Goal: Task Accomplishment & Management: Use online tool/utility

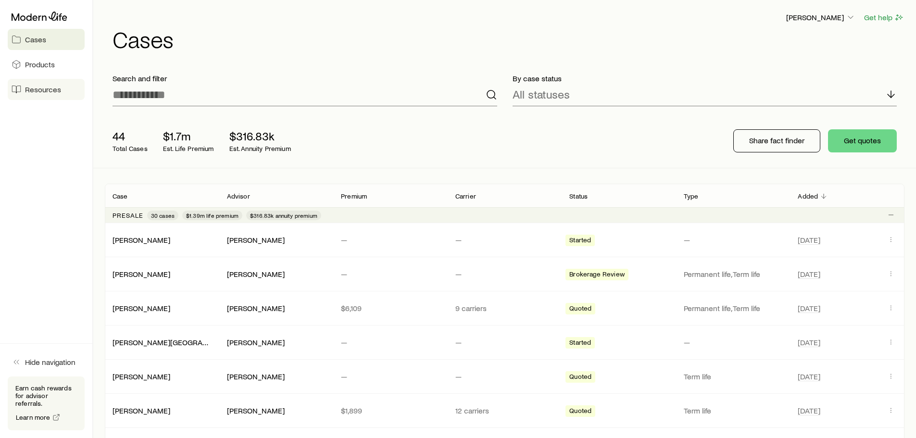
click at [39, 88] on span "Resources" at bounding box center [43, 90] width 36 height 10
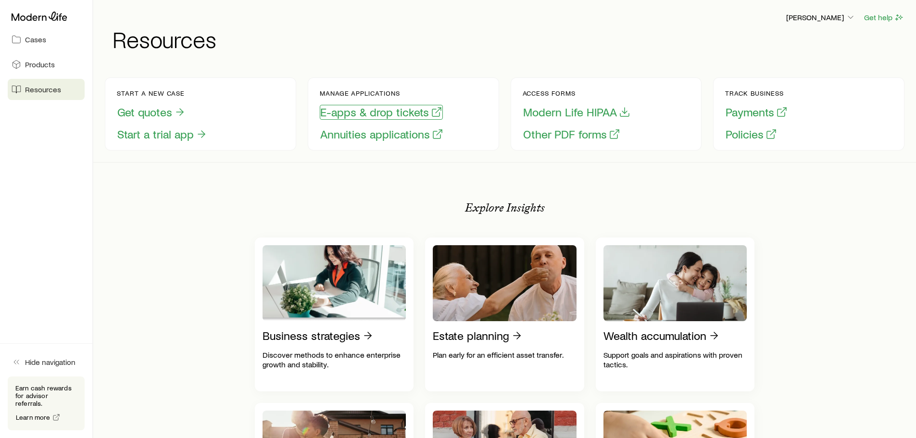
click at [376, 117] on button "E-apps & drop tickets" at bounding box center [381, 112] width 123 height 15
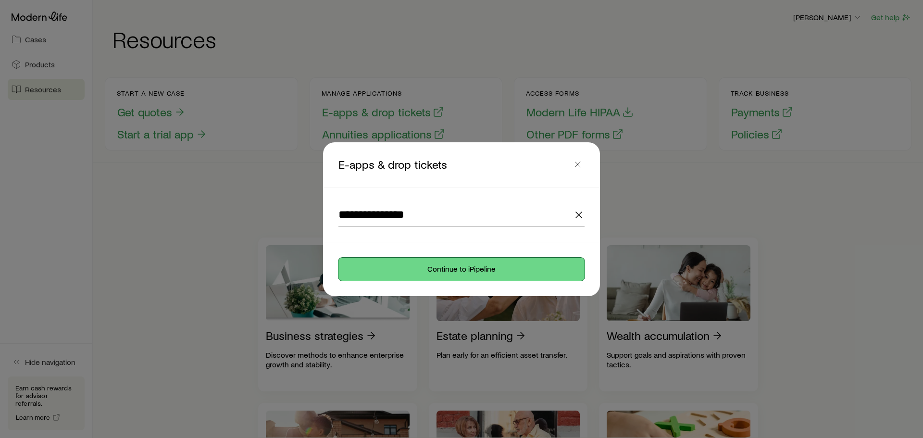
click at [418, 269] on button "Continue to iPipeline" at bounding box center [462, 269] width 246 height 23
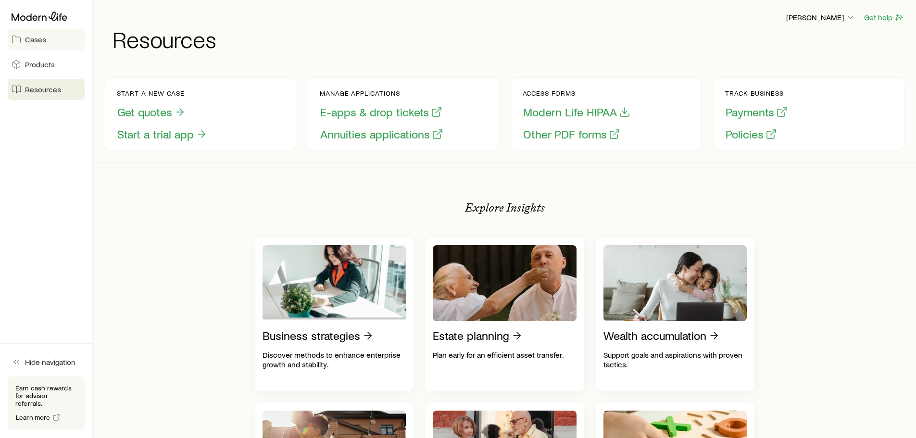
click at [36, 29] on link "Cases" at bounding box center [46, 39] width 77 height 21
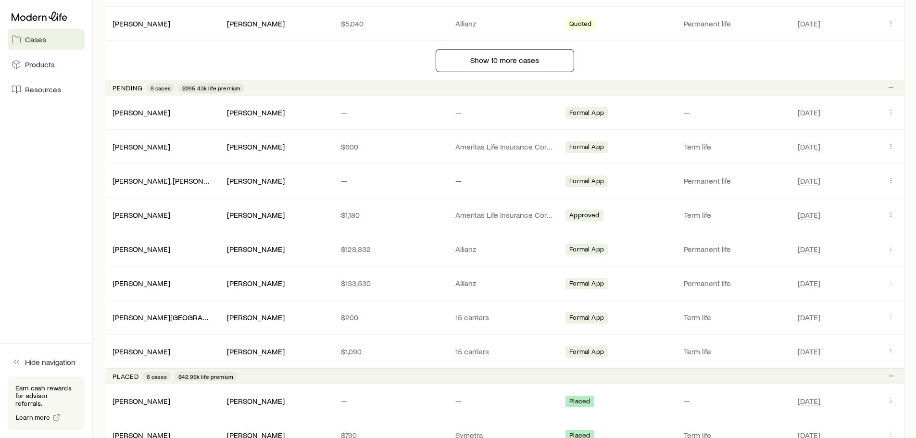
scroll to position [866, 0]
click at [889, 351] on icon "Client cases" at bounding box center [891, 351] width 8 height 8
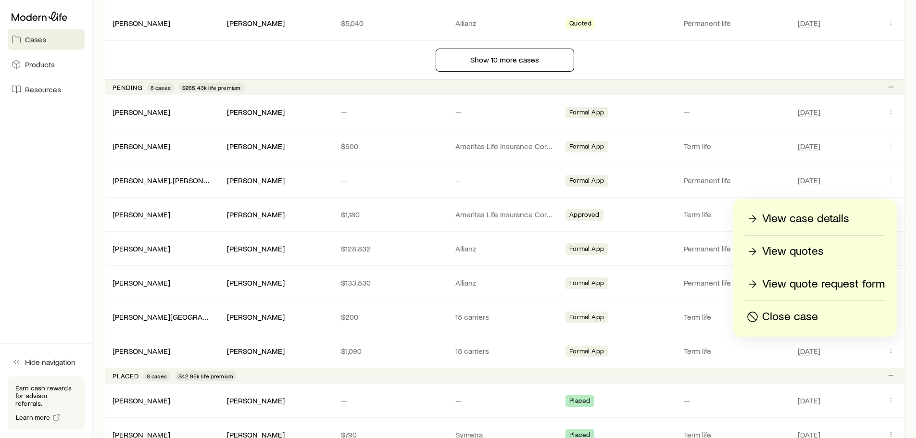
click at [810, 224] on p "View case details" at bounding box center [805, 218] width 87 height 15
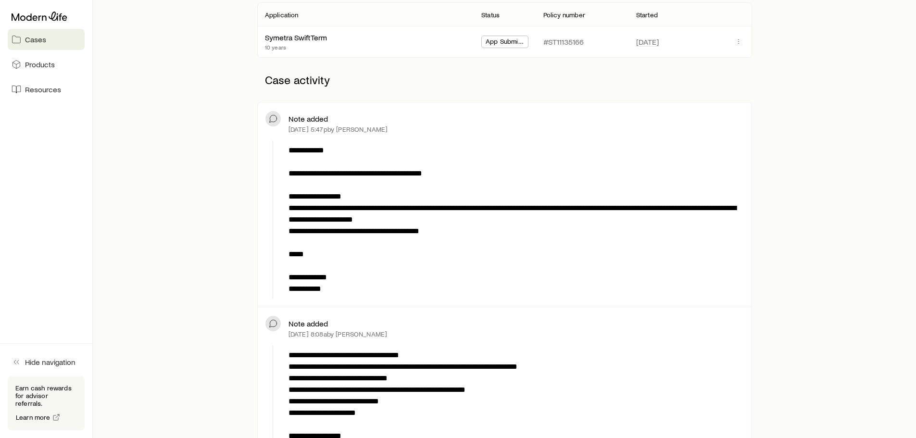
scroll to position [192, 0]
